Goal: Task Accomplishment & Management: Manage account settings

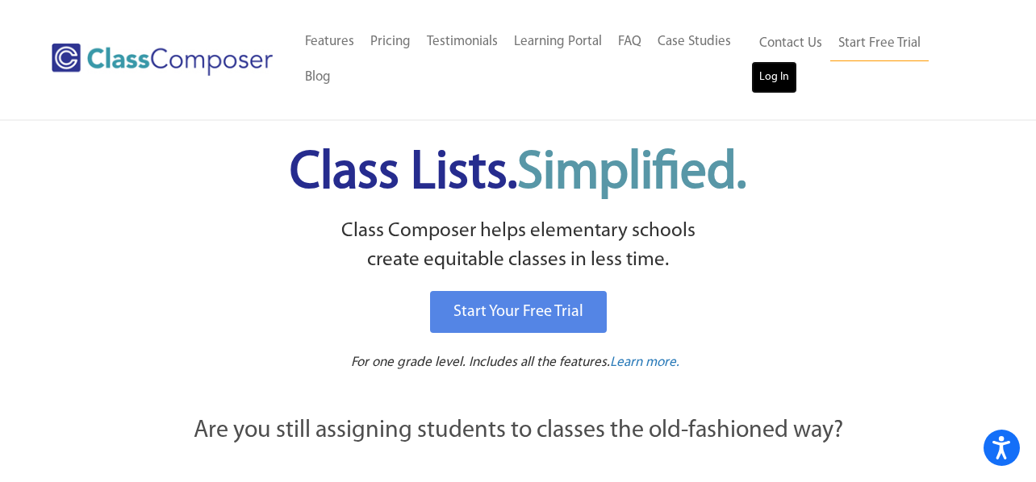
click at [779, 83] on link "Log In" at bounding box center [774, 77] width 46 height 32
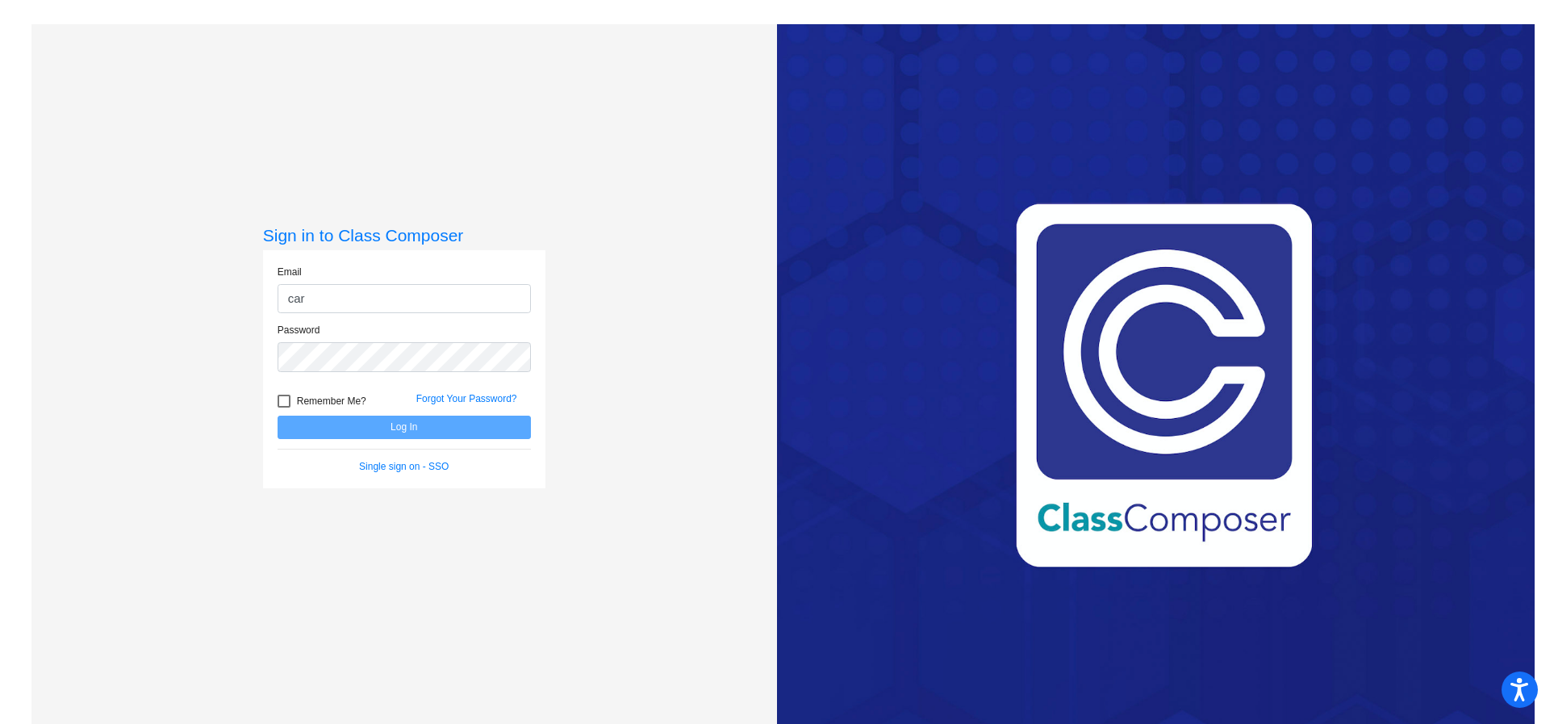
type input "carly.nebel@hesperiausd.org"
click at [574, 358] on div "Sign in to Class Composer Email carly.nebel@hesperiausd.org Password Remember M…" at bounding box center [403, 386] width 745 height 724
click at [486, 399] on link "Forgot Your Password?" at bounding box center [466, 398] width 101 height 11
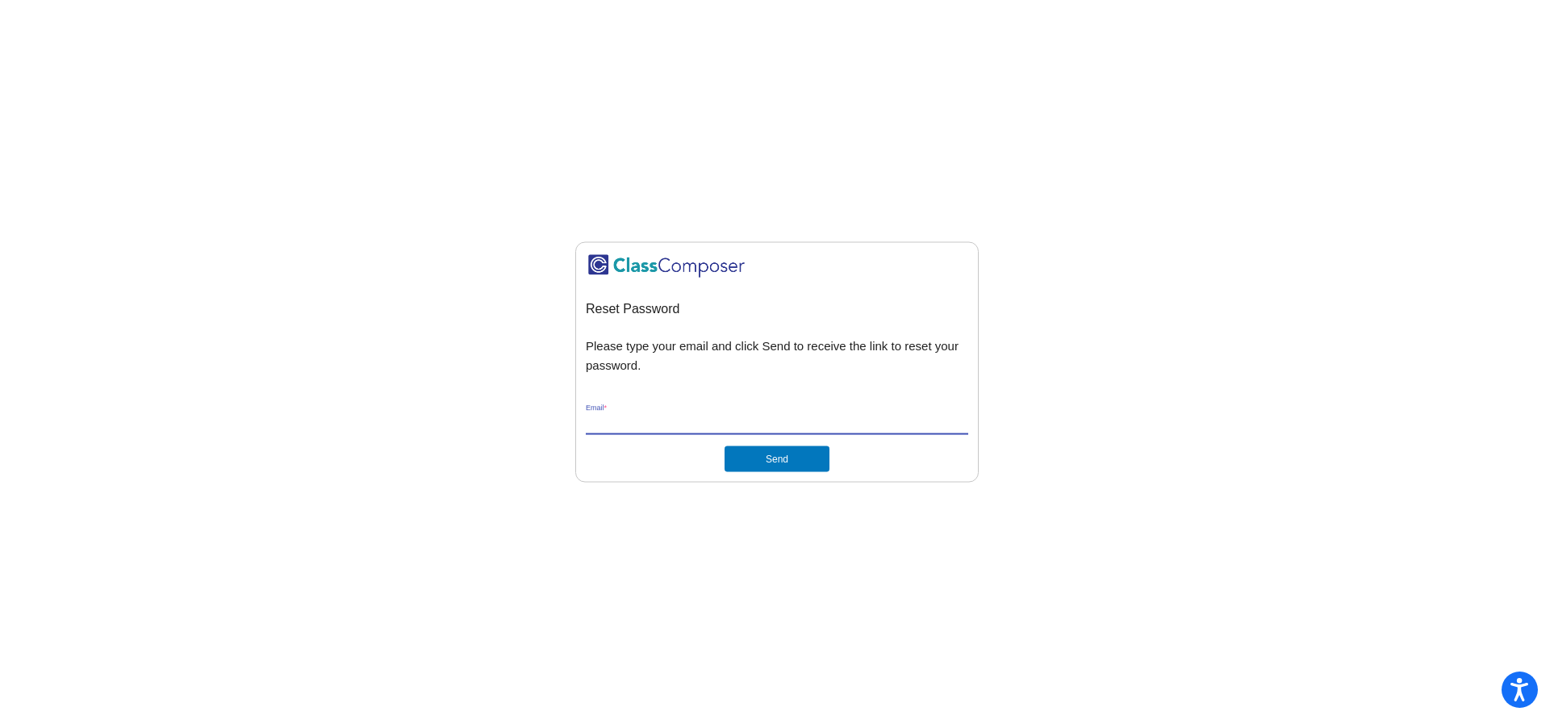
click at [648, 422] on input "Email *" at bounding box center [777, 422] width 382 height 15
type input "carly.nebel@hesperiausd.org"
click at [787, 459] on button "Send" at bounding box center [777, 459] width 105 height 26
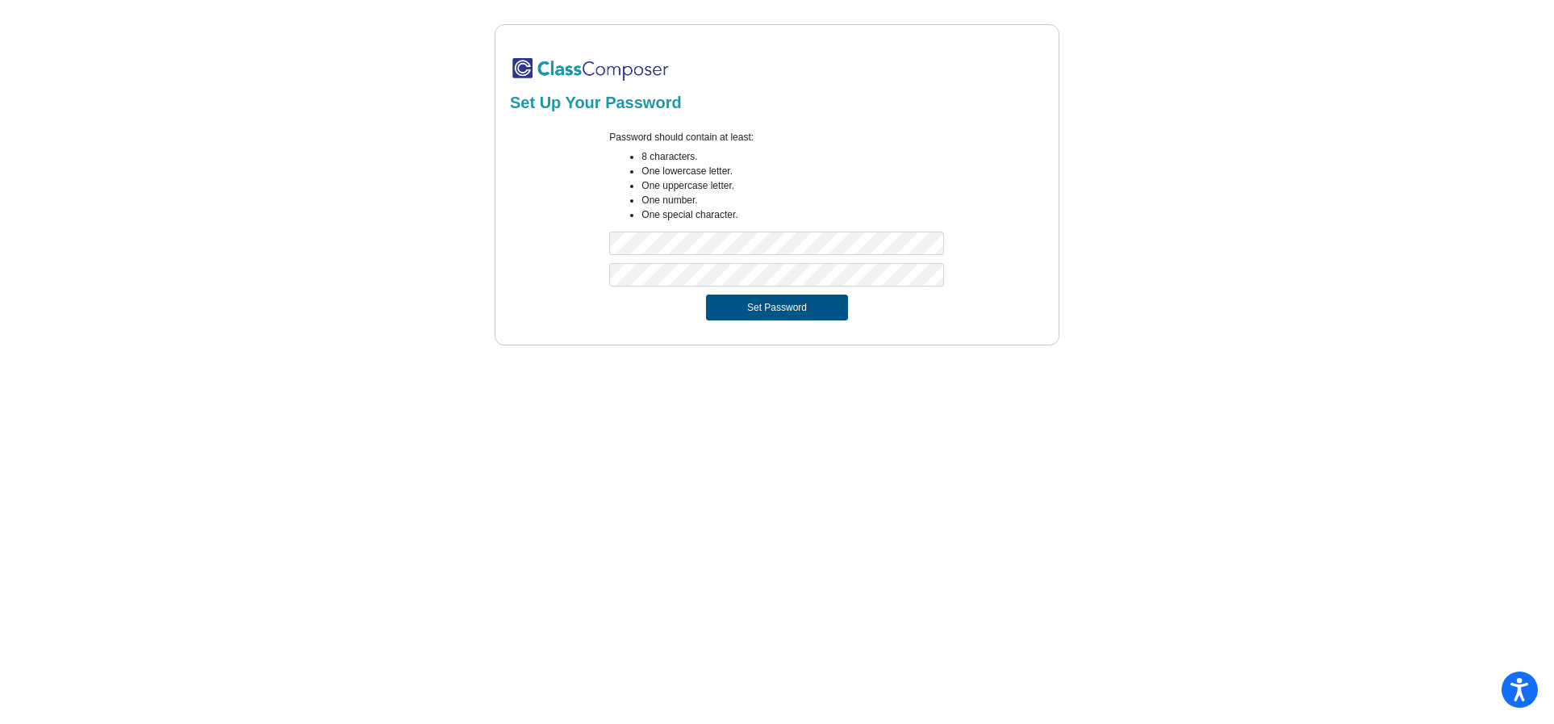
click at [772, 310] on button "Set Password" at bounding box center [777, 307] width 142 height 26
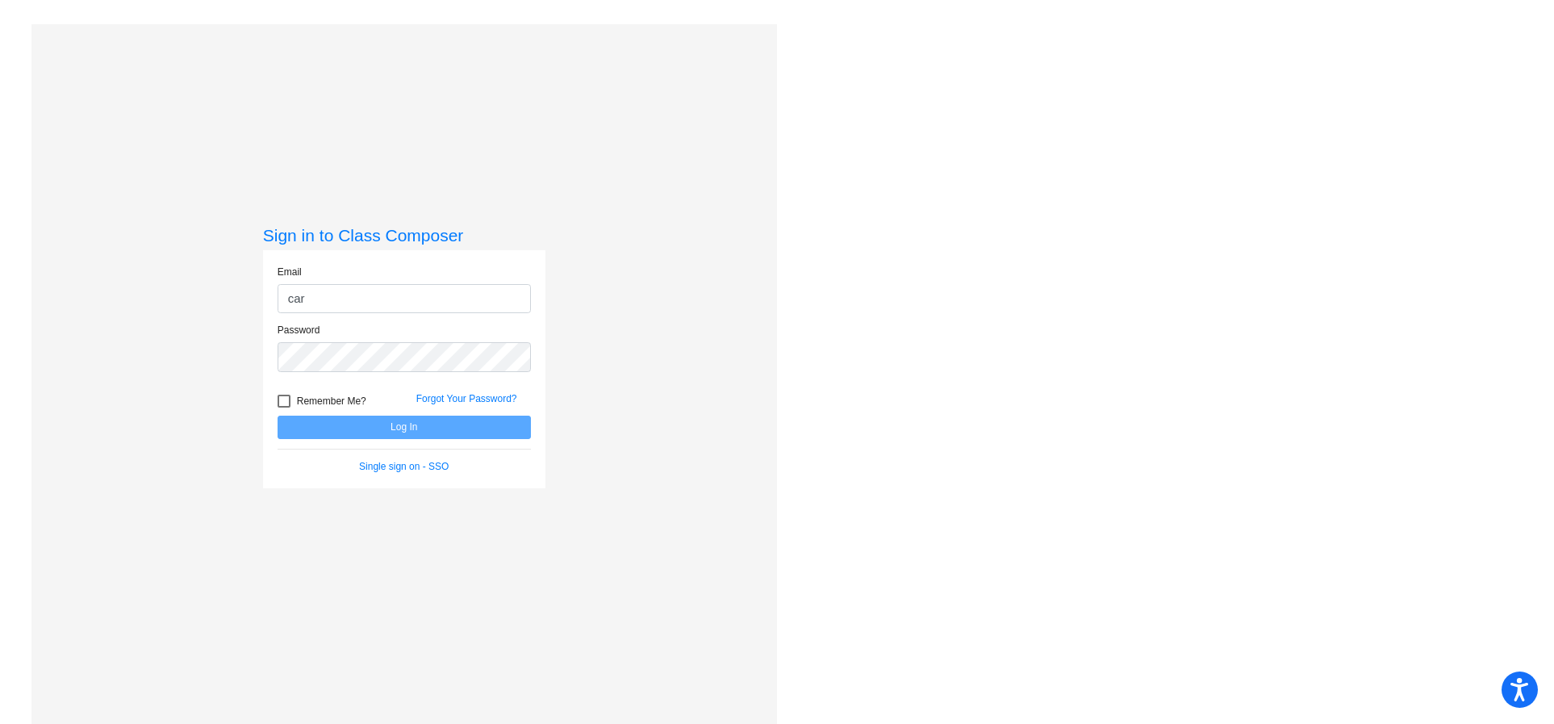
type input "carly.nebel@hesperiausd.org"
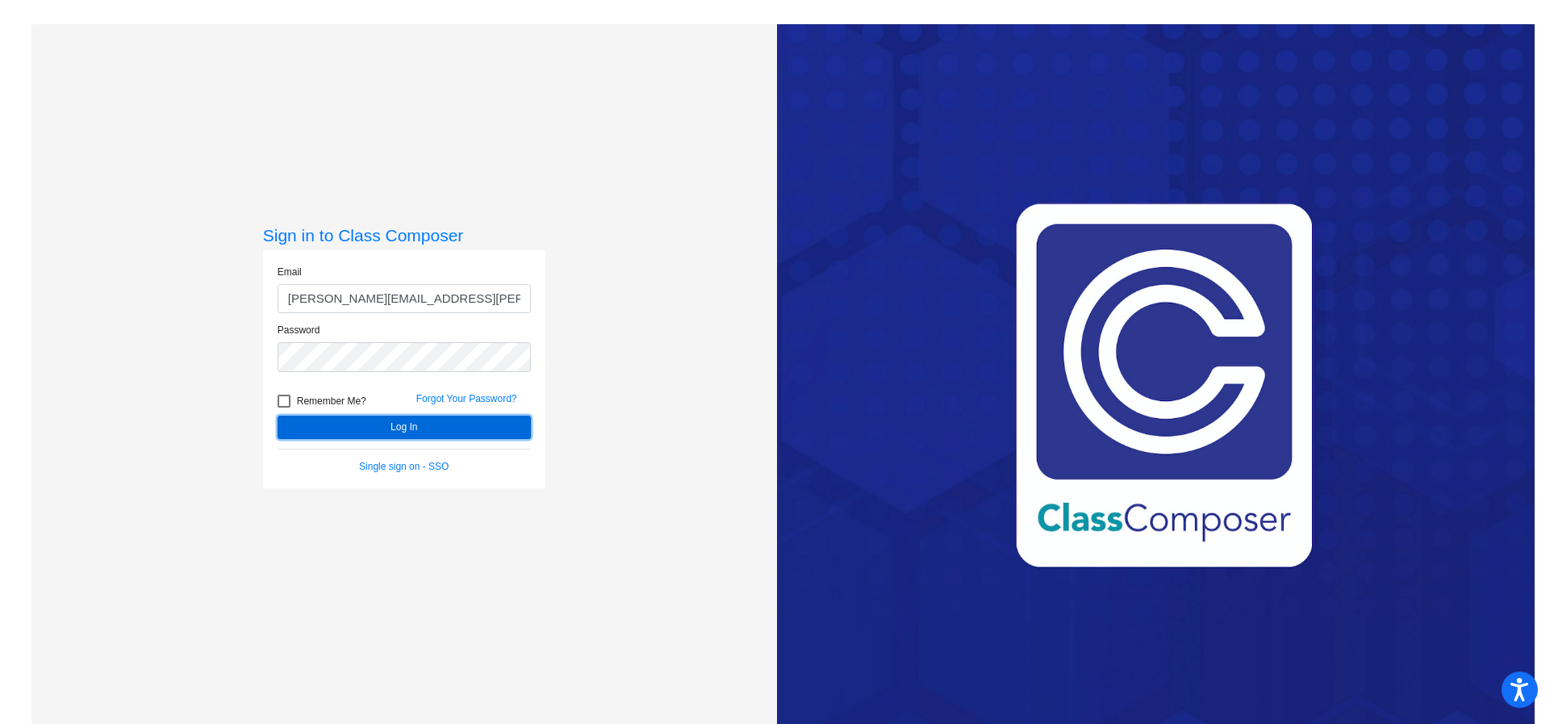
click at [449, 428] on button "Log In" at bounding box center [404, 426] width 253 height 23
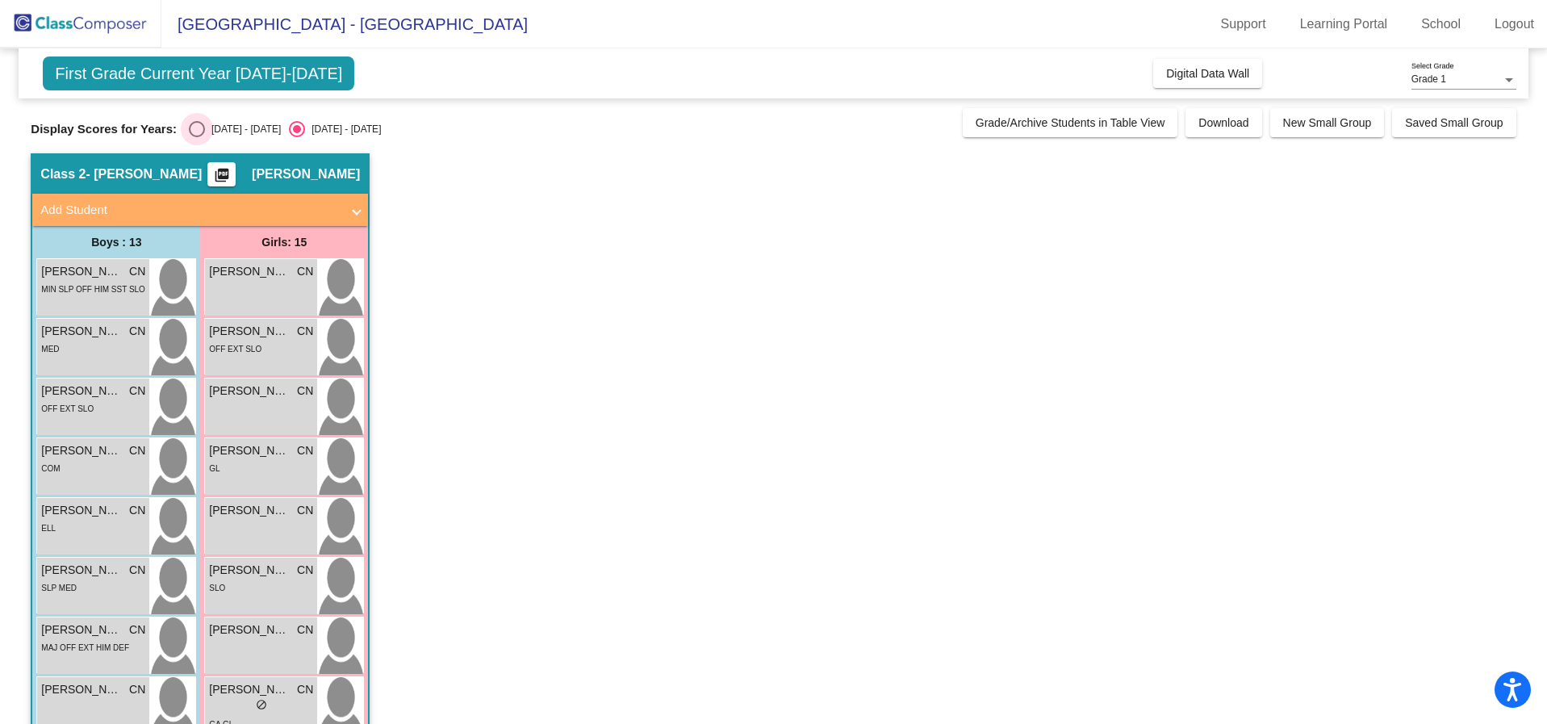
click at [196, 132] on div "Select an option" at bounding box center [197, 129] width 16 height 16
click at [196, 137] on input "2024 - 2025" at bounding box center [196, 137] width 1 height 1
radio input "true"
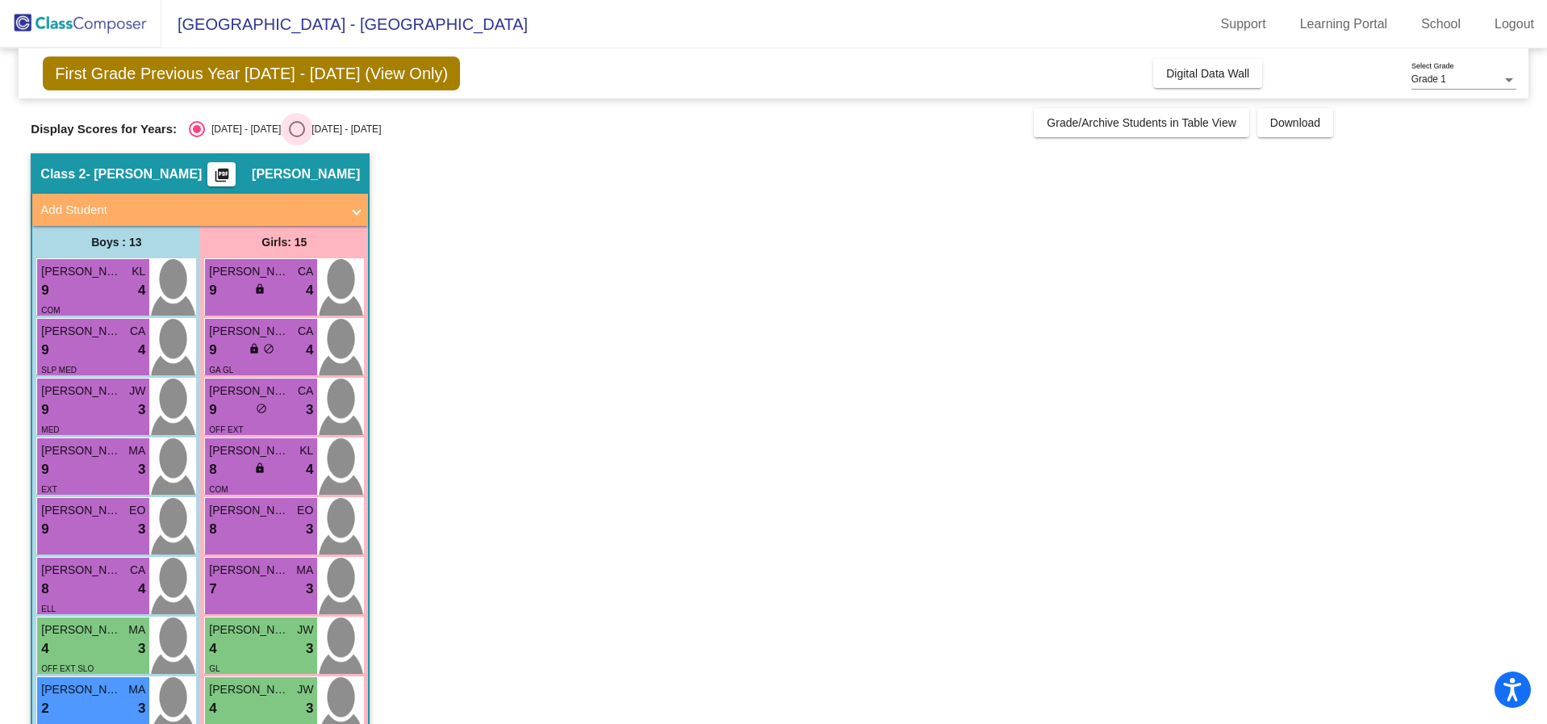
click at [289, 130] on div "Select an option" at bounding box center [297, 129] width 16 height 16
click at [296, 137] on input "2025 - 2026" at bounding box center [296, 137] width 1 height 1
radio input "true"
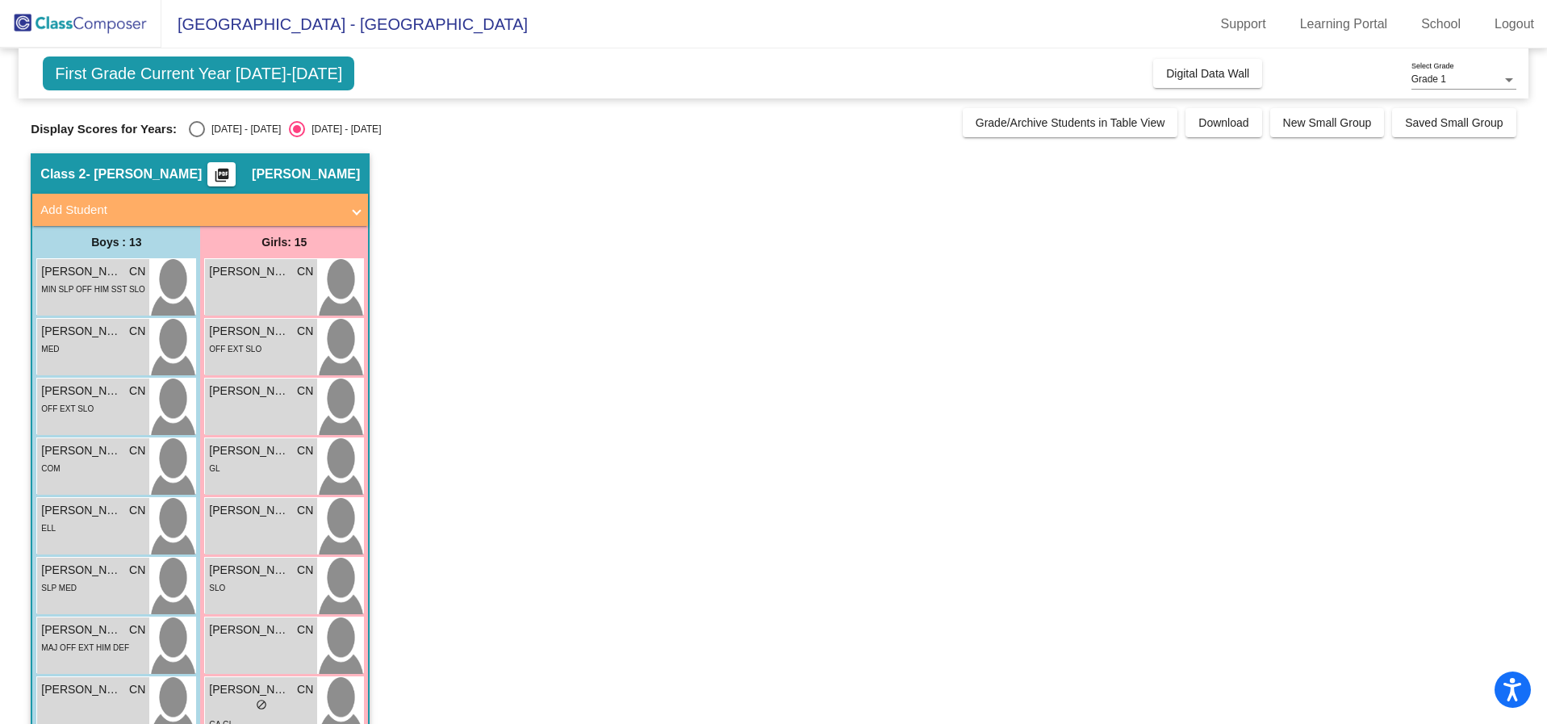
click at [533, 465] on app-classroom "Class 2 - Nebel picture_as_pdf Carly Nebel Add Student First Name Last Name Stu…" at bounding box center [773, 666] width 1485 height 1026
